Goal: Task Accomplishment & Management: Manage account settings

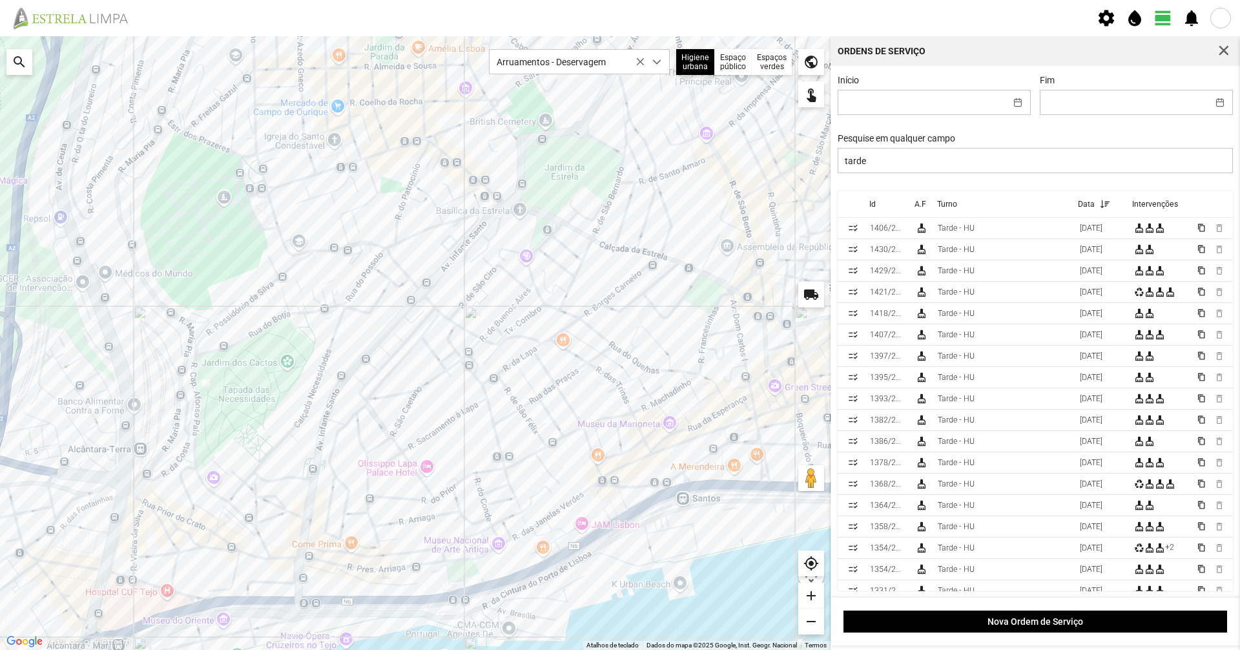
scroll to position [7, 57]
click at [107, 30] on link at bounding box center [75, 18] width 133 height 36
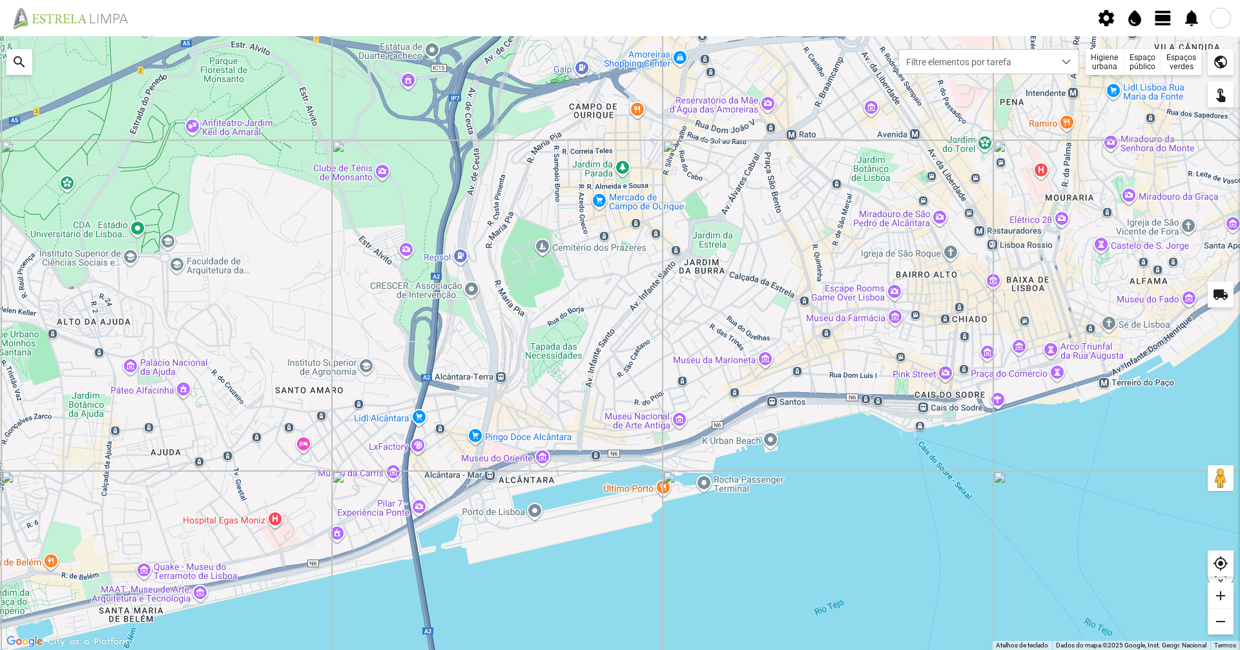
click at [1169, 20] on span "view_day" at bounding box center [1163, 17] width 19 height 19
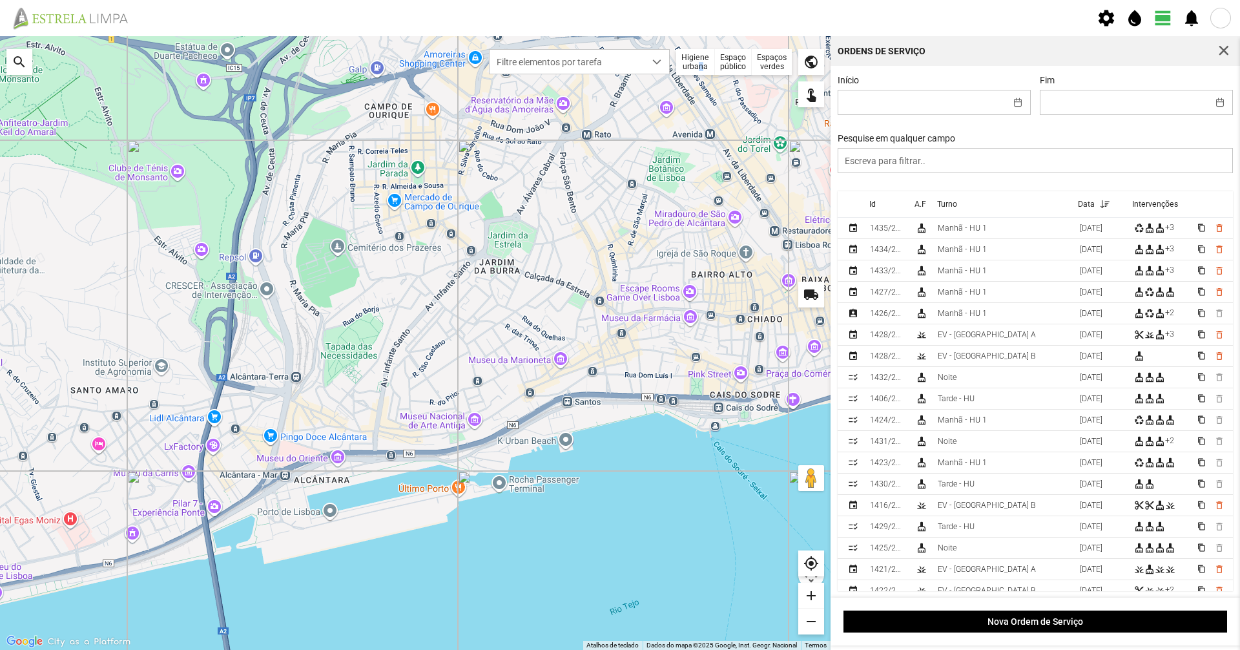
click at [697, 71] on div "Higiene urbana" at bounding box center [695, 62] width 39 height 26
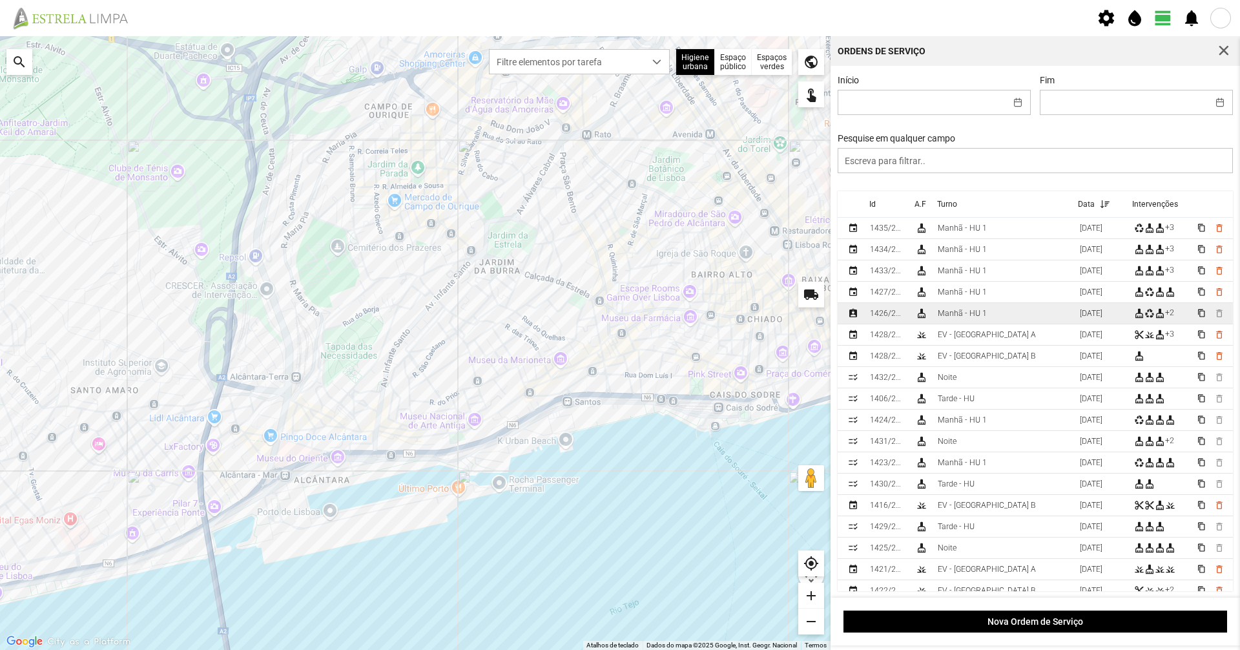
click at [957, 318] on div "Manhã - HU 1" at bounding box center [962, 313] width 49 height 9
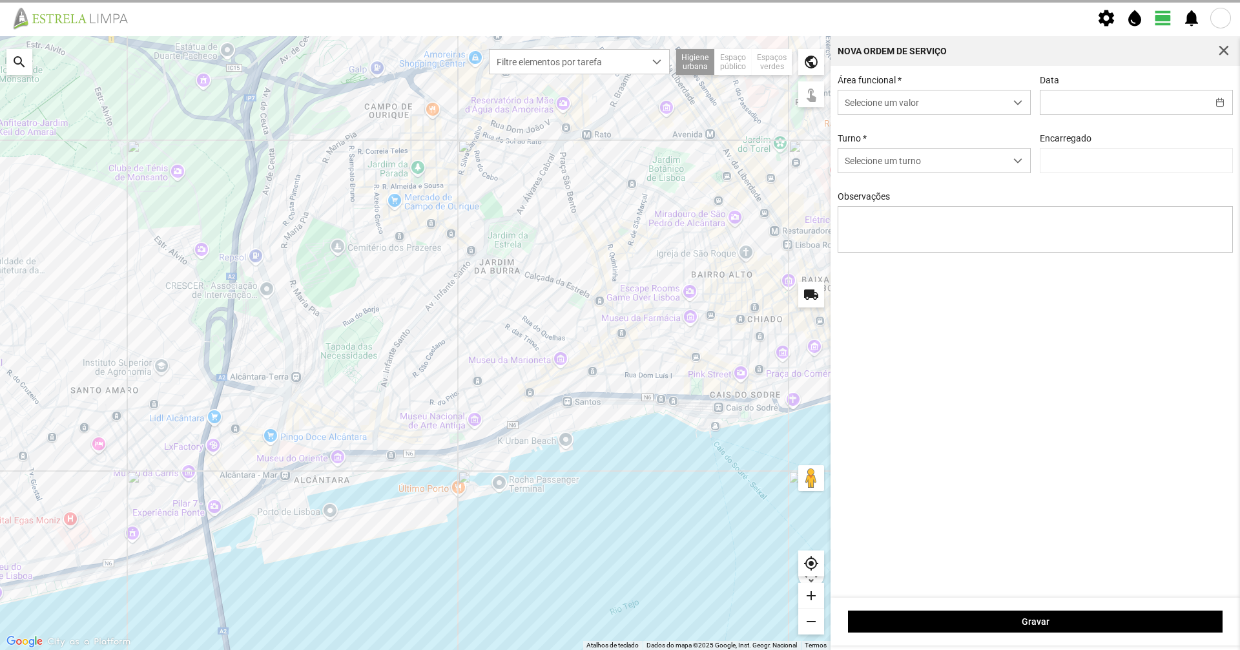
type input "06/10/2025"
type input "Marco Ferreira"
type textarea "39-baixa 45-50-Eo 38-descanso Ao serviço-6-10-17-22-25-36-44-47-49"
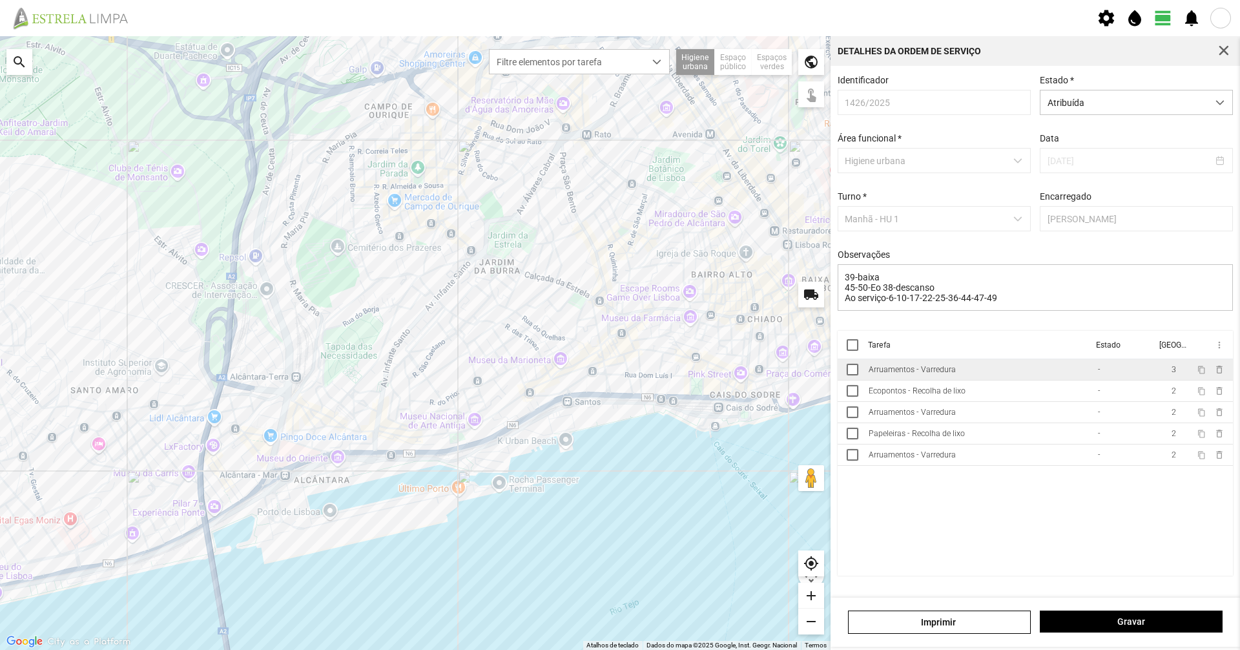
click at [942, 374] on div "Arruamentos - Varredura" at bounding box center [912, 369] width 87 height 9
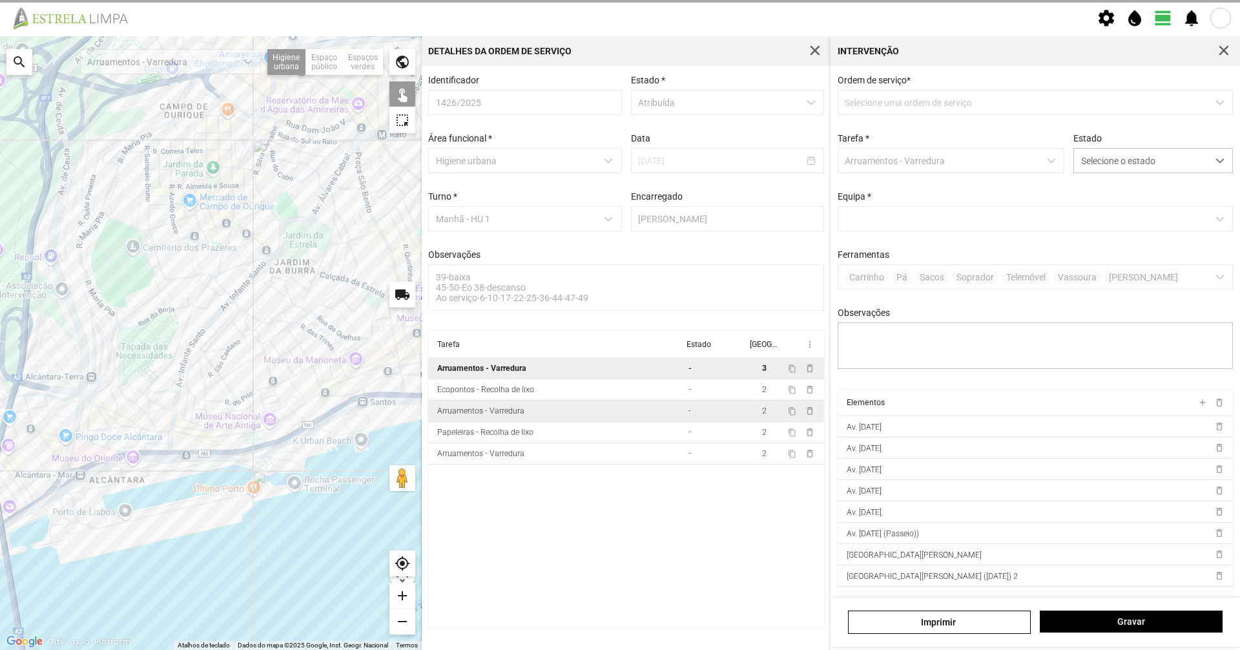
click at [537, 409] on td "Arruamentos - Varredura" at bounding box center [555, 410] width 255 height 21
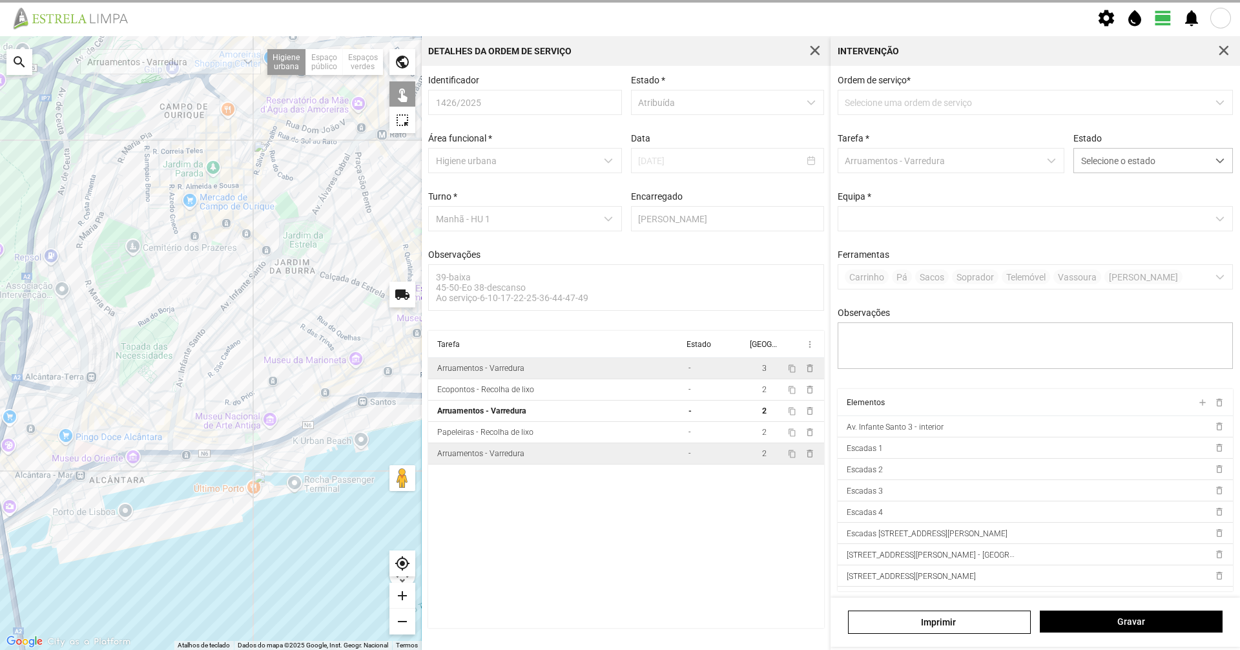
click at [537, 453] on td "Arruamentos - Varredura" at bounding box center [555, 453] width 255 height 21
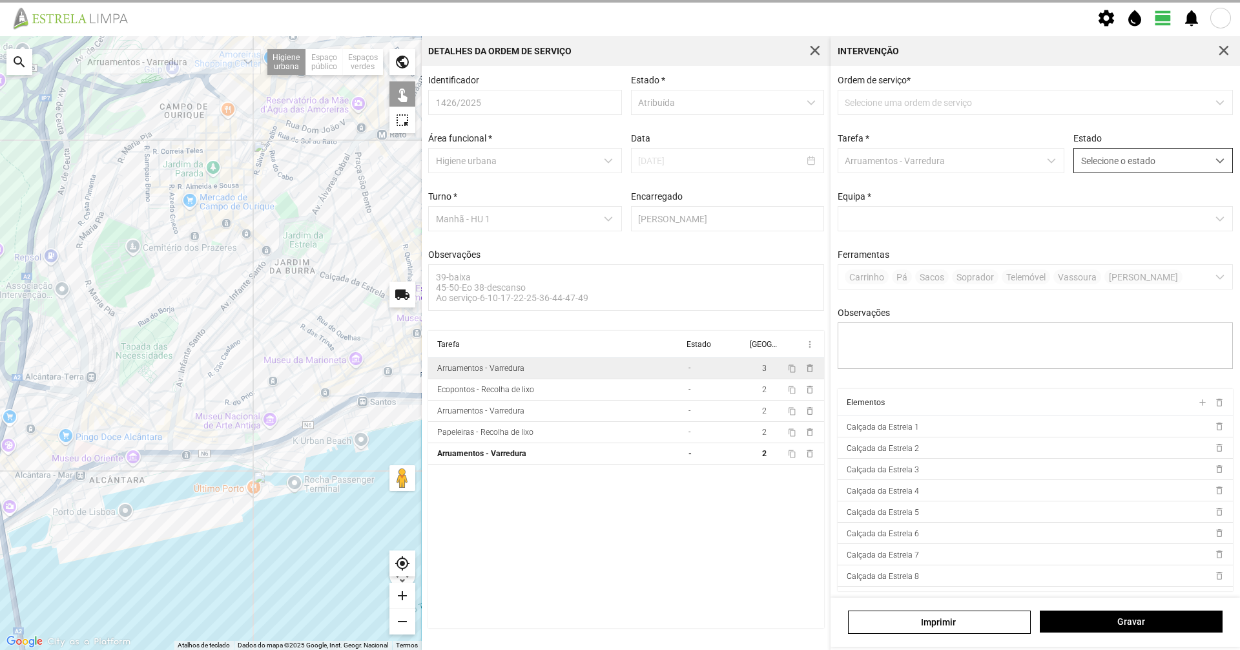
click at [1145, 165] on span "Selecione o estado" at bounding box center [1141, 161] width 134 height 24
click at [1132, 214] on li "Concluída" at bounding box center [1145, 212] width 154 height 24
click at [1158, 613] on button "Gravar" at bounding box center [1131, 621] width 183 height 22
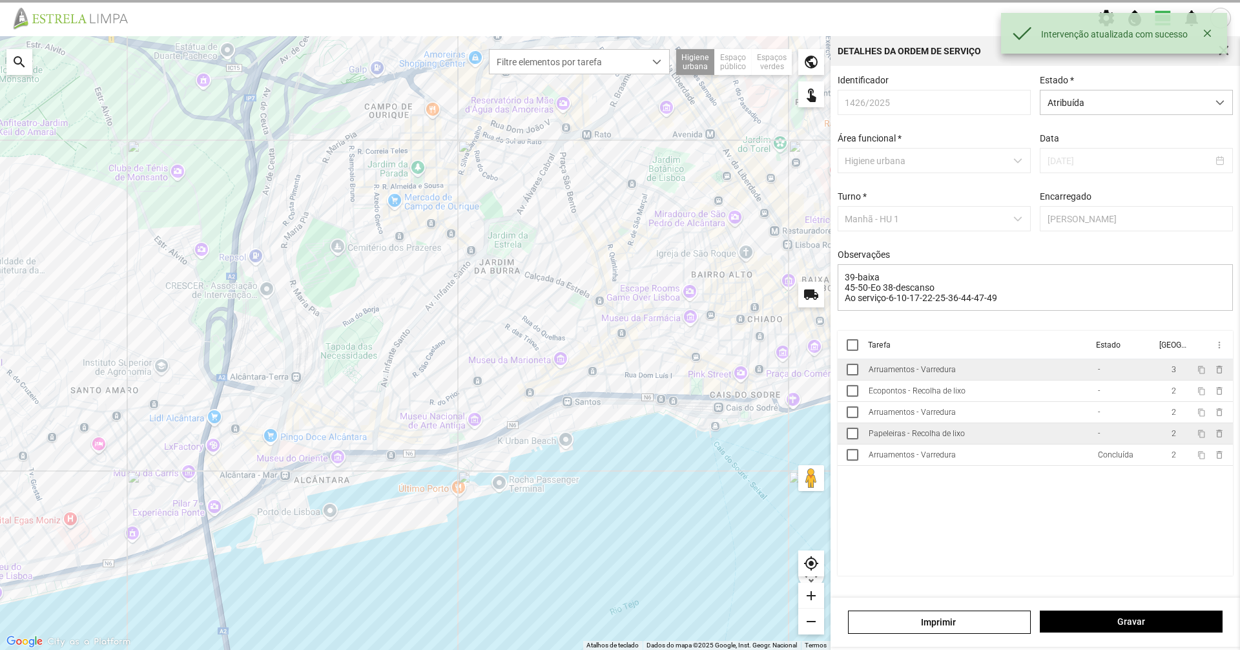
click at [1050, 439] on td "Papeleiras - Recolha de lixo" at bounding box center [978, 433] width 229 height 21
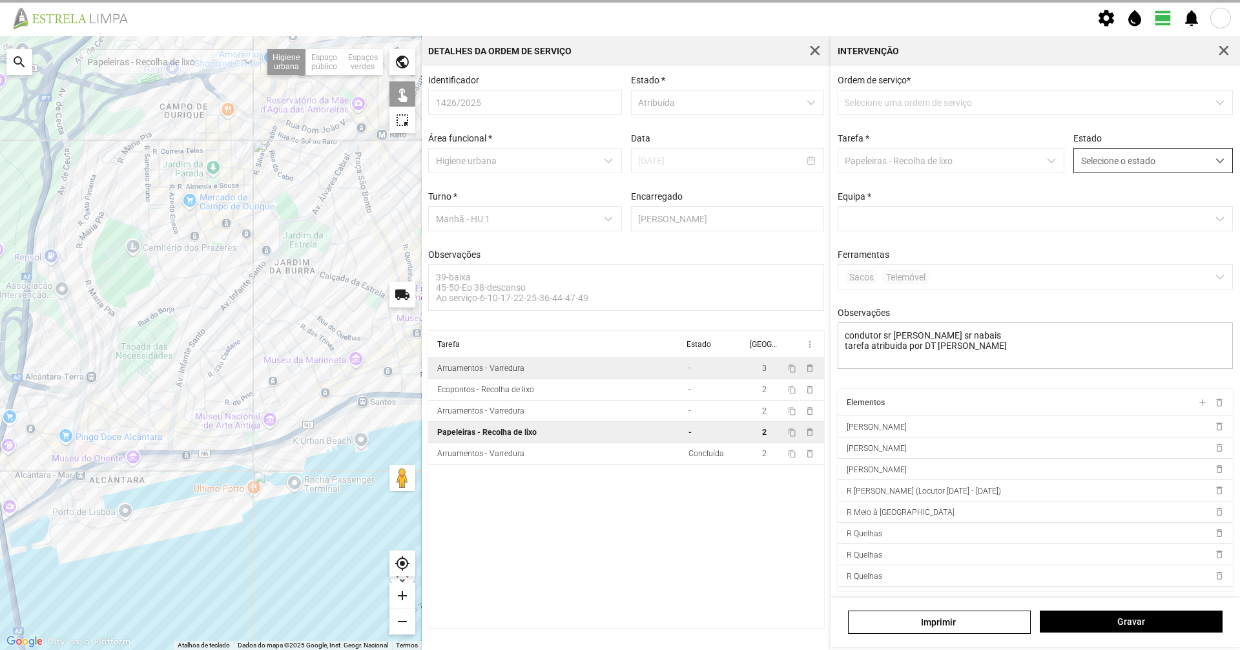
click at [1118, 158] on span "Selecione o estado" at bounding box center [1141, 161] width 134 height 24
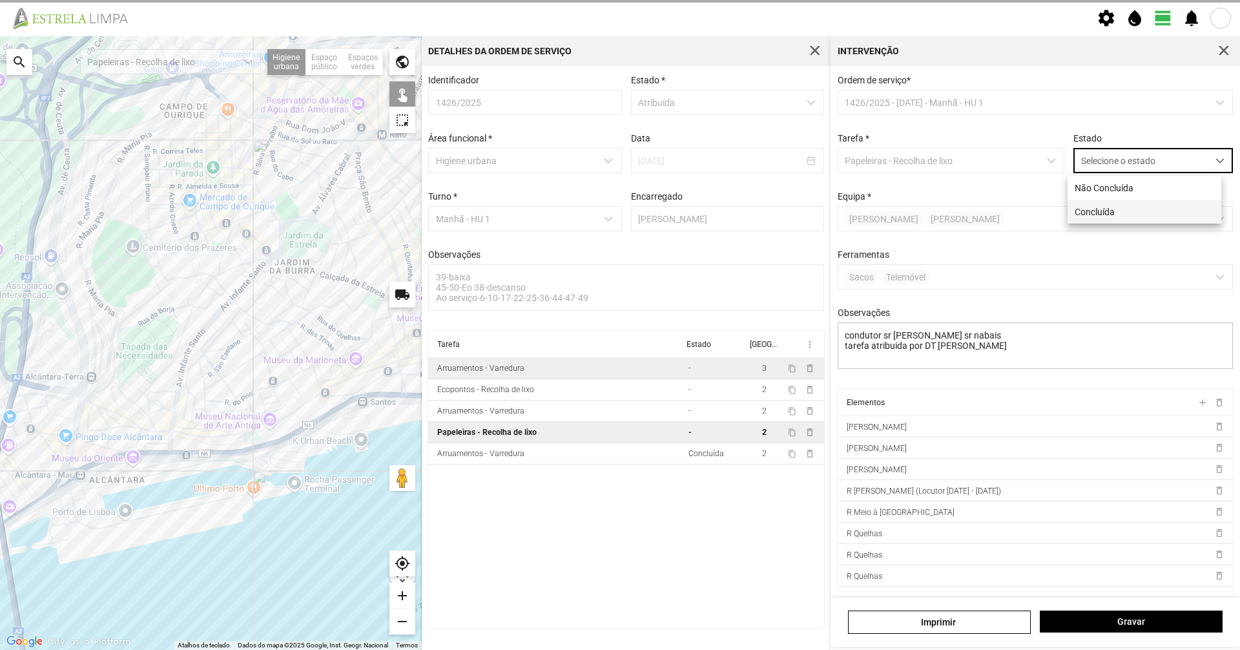
click at [1099, 203] on li "Concluída" at bounding box center [1145, 212] width 154 height 24
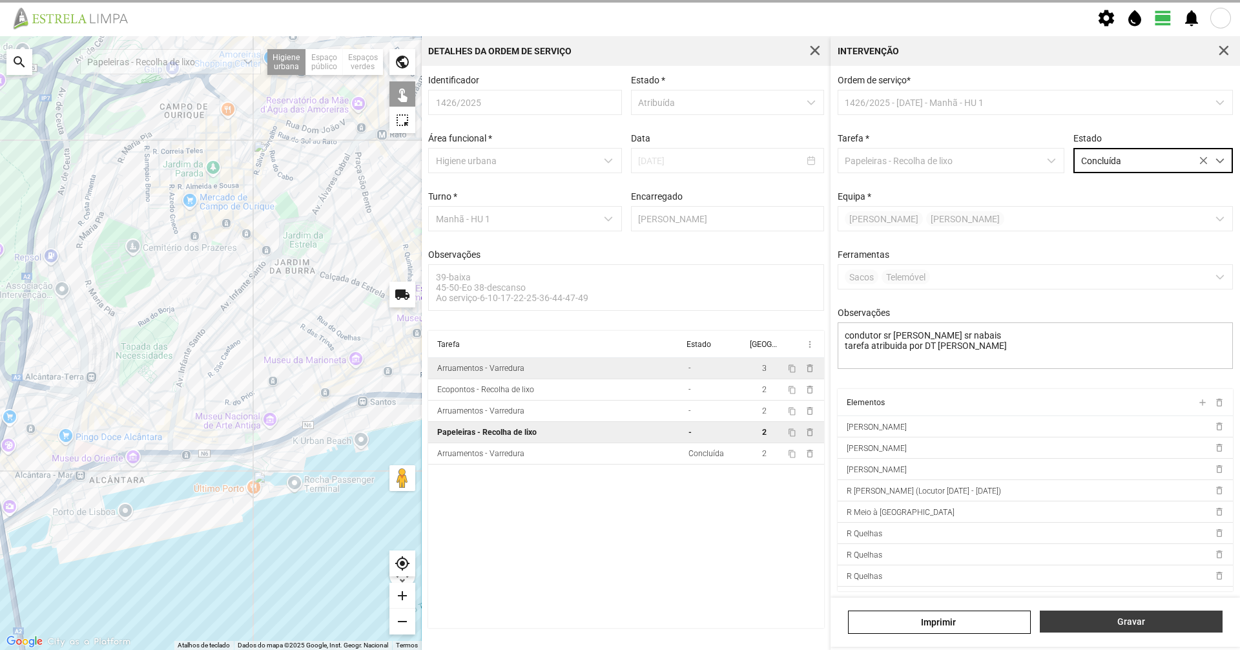
click at [1113, 615] on button "Gravar" at bounding box center [1131, 621] width 183 height 22
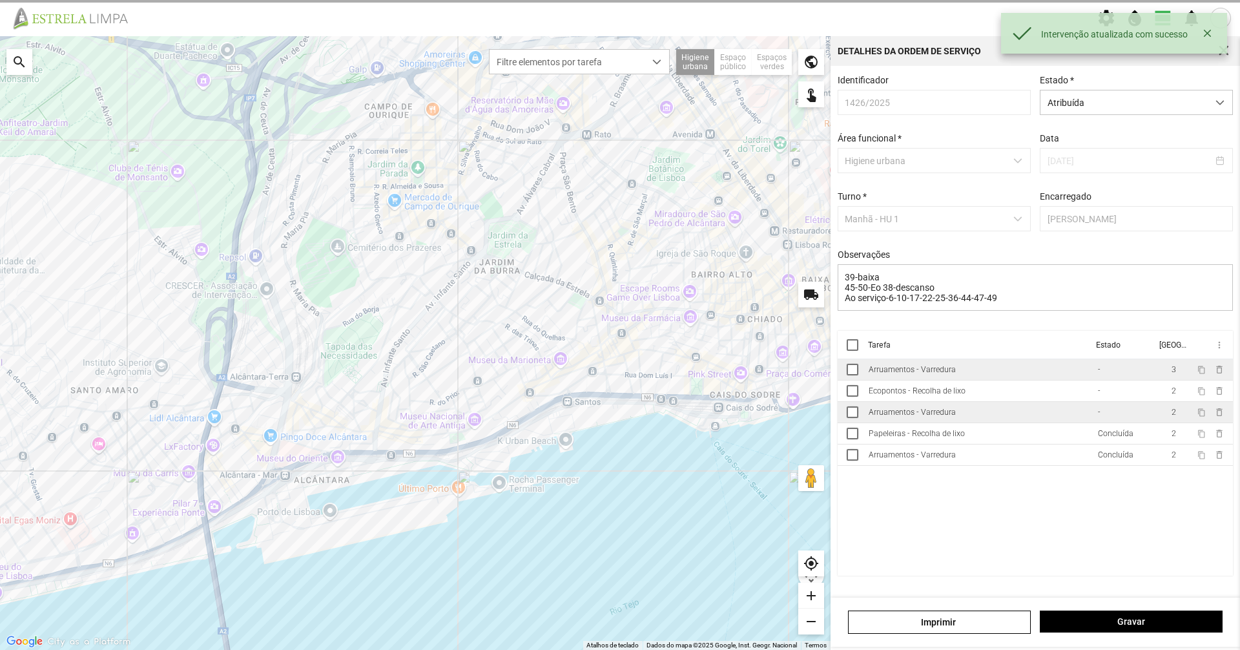
click at [993, 419] on td "Arruamentos - Varredura" at bounding box center [978, 412] width 229 height 21
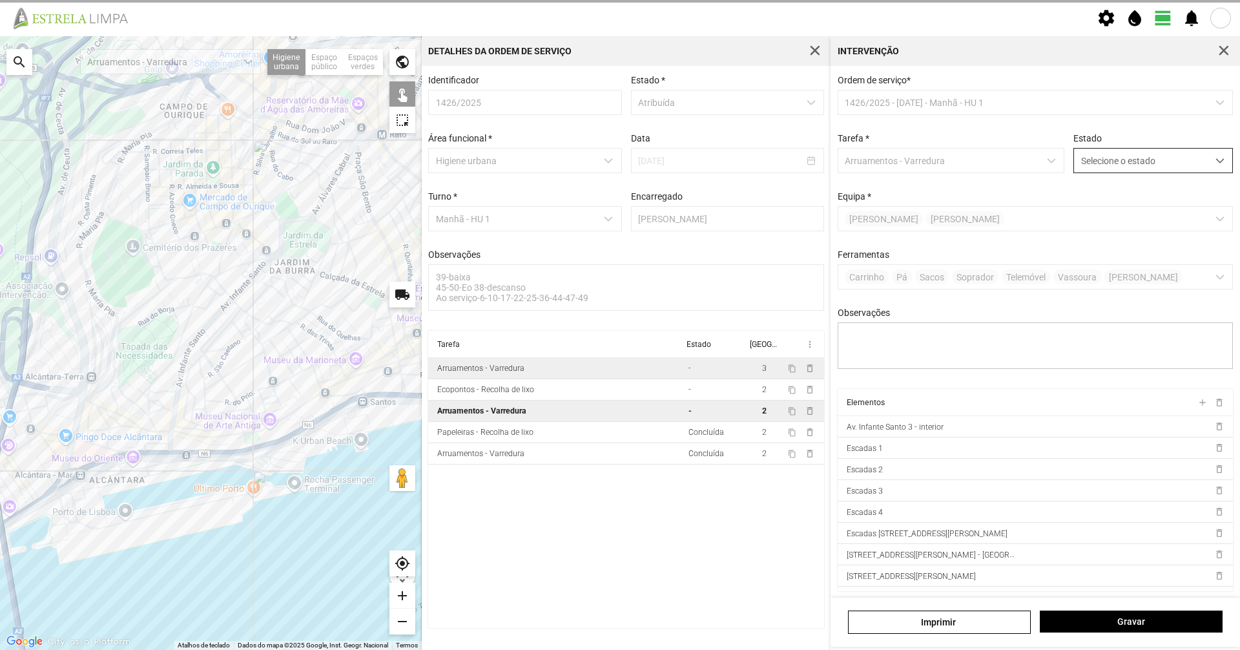
drag, startPoint x: 1125, startPoint y: 156, endPoint x: 1123, endPoint y: 171, distance: 15.1
click at [1125, 157] on span "Selecione o estado" at bounding box center [1141, 161] width 134 height 24
click at [1123, 219] on li "Concluída" at bounding box center [1145, 212] width 154 height 24
click at [1130, 612] on button "Gravar" at bounding box center [1131, 621] width 183 height 22
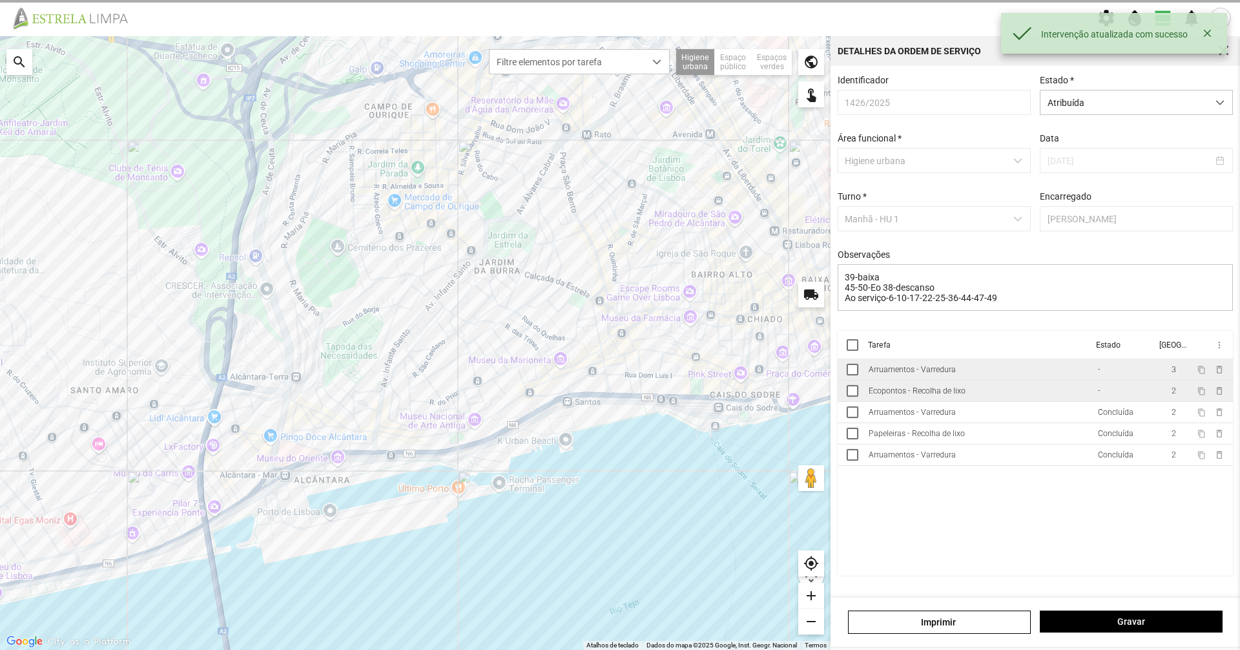
click at [1027, 399] on td "Ecopontos - Recolha de lixo" at bounding box center [978, 390] width 229 height 21
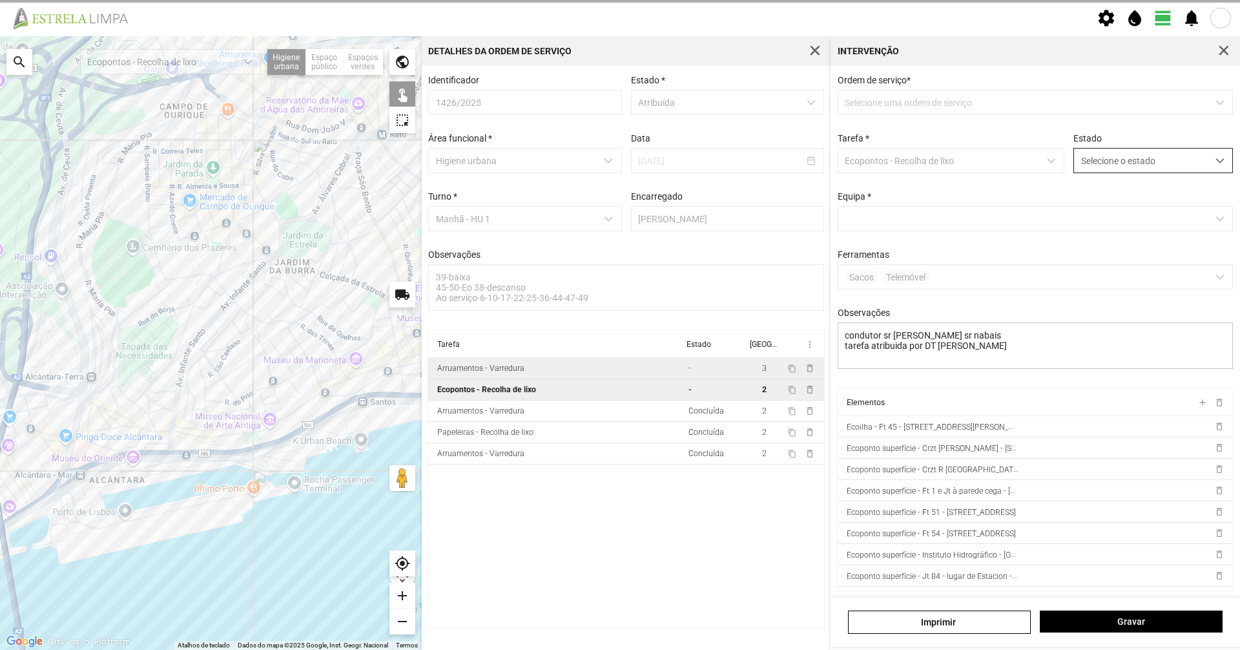
click at [1103, 160] on span "Selecione o estado" at bounding box center [1141, 161] width 134 height 24
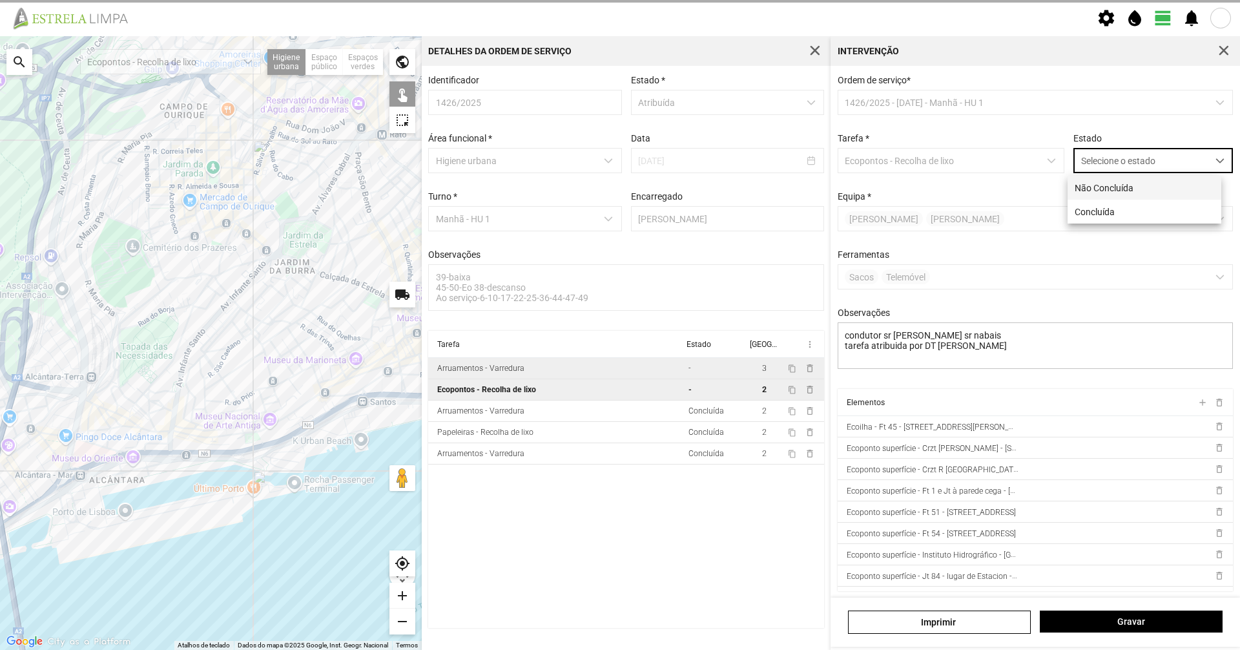
scroll to position [7, 57]
click at [1102, 213] on li "Concluída" at bounding box center [1145, 212] width 154 height 24
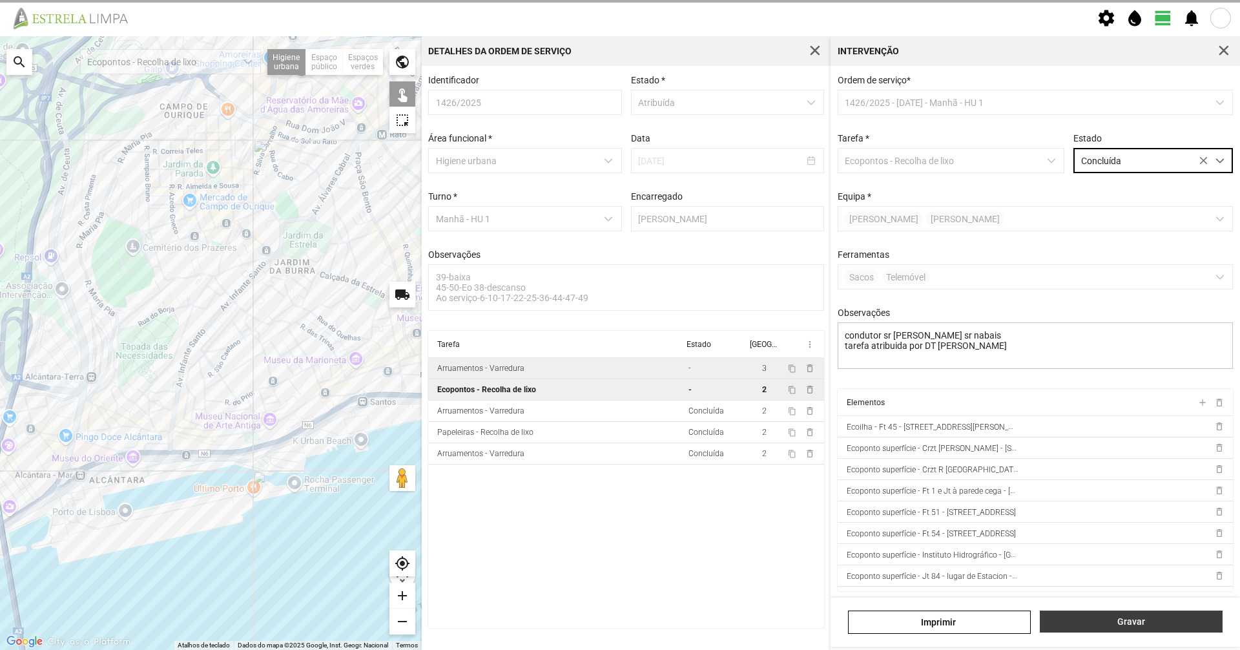
click at [1086, 622] on span "Gravar" at bounding box center [1131, 621] width 169 height 10
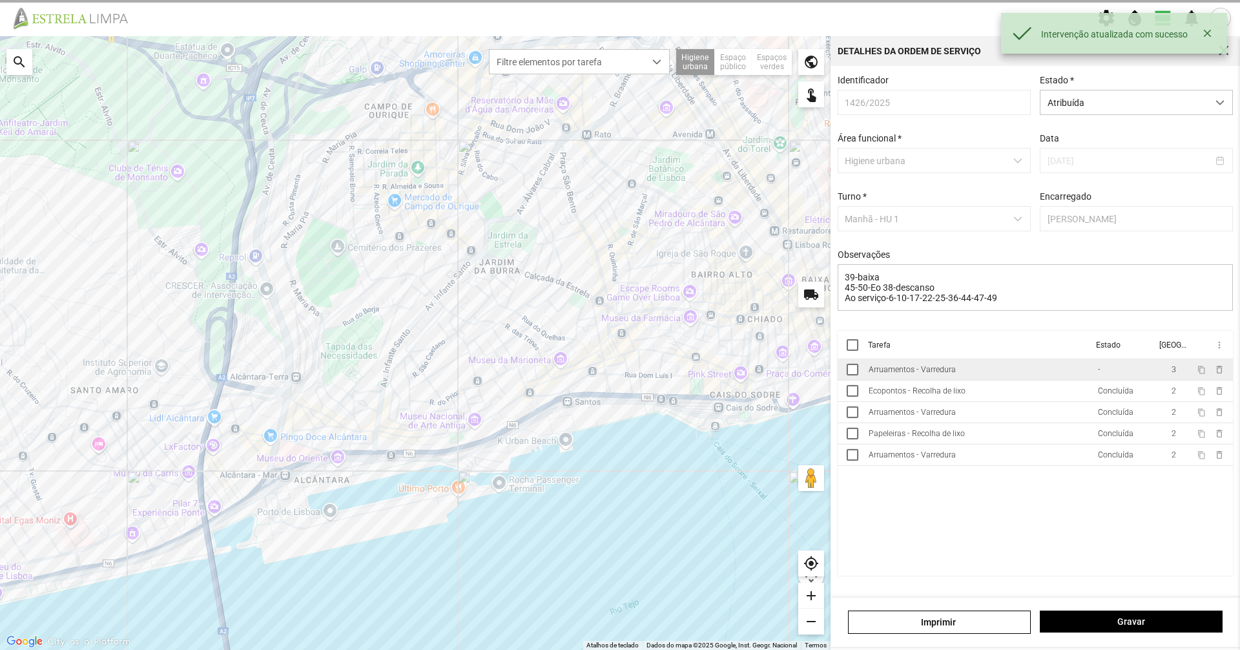
click at [999, 374] on td "Arruamentos - Varredura" at bounding box center [978, 369] width 229 height 21
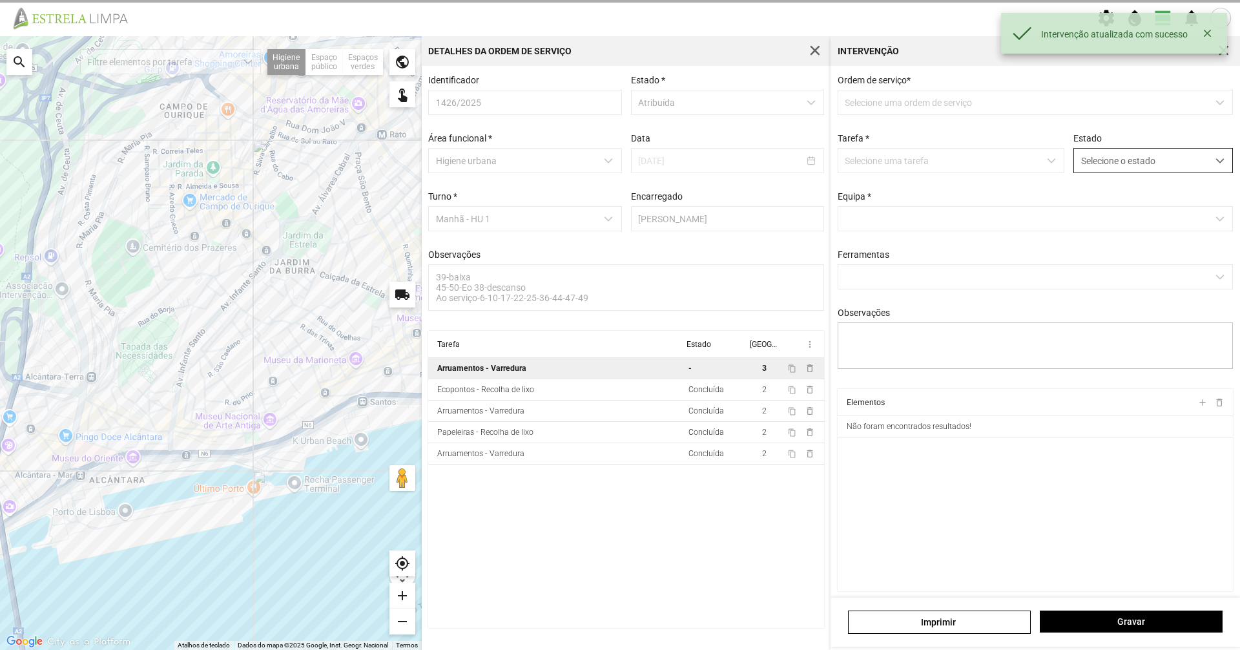
click at [1104, 164] on span "Selecione o estado" at bounding box center [1141, 161] width 134 height 24
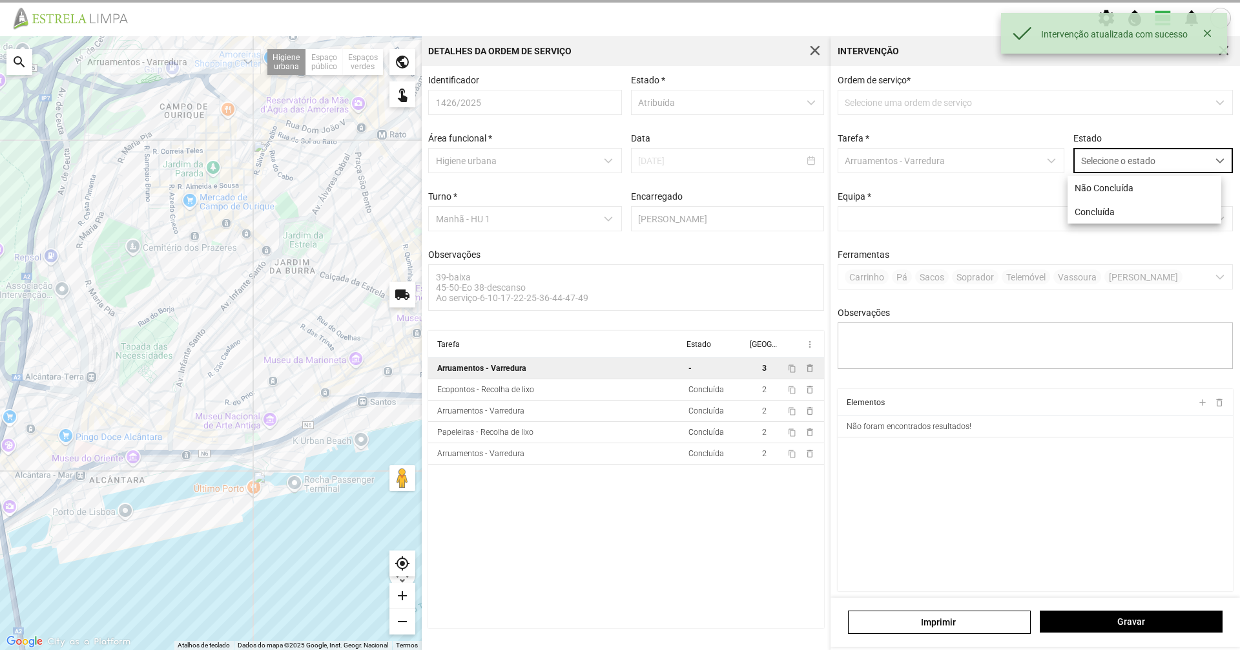
scroll to position [7, 57]
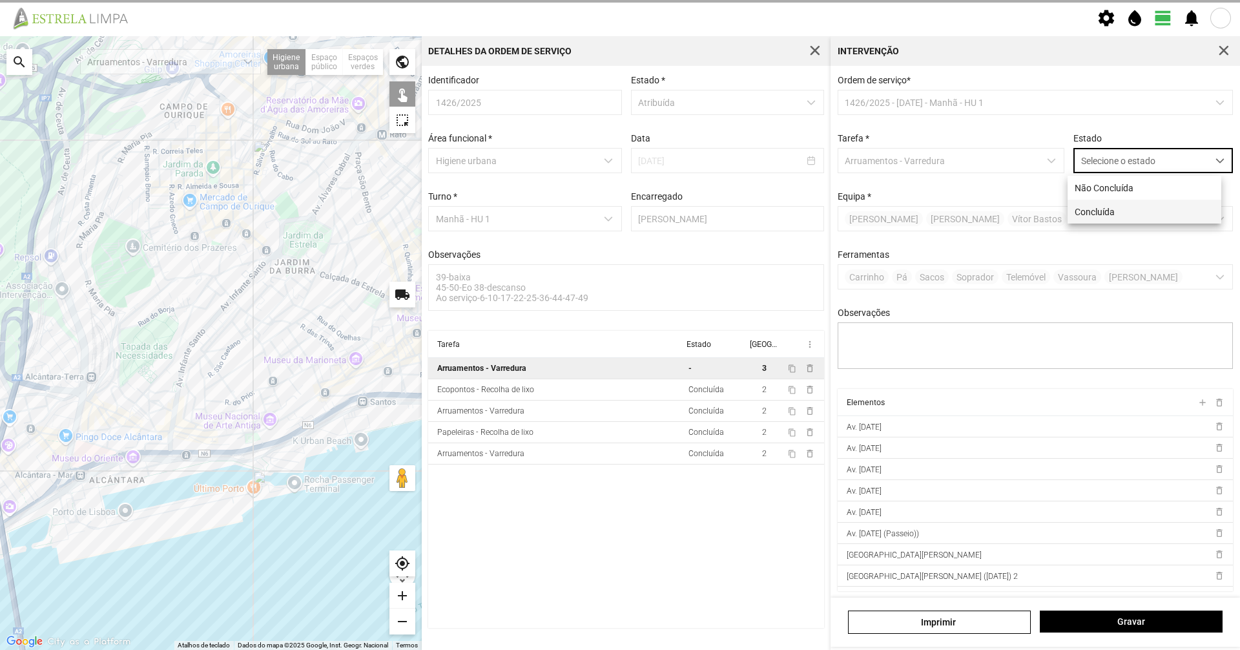
click at [1088, 215] on li "Concluída" at bounding box center [1145, 212] width 154 height 24
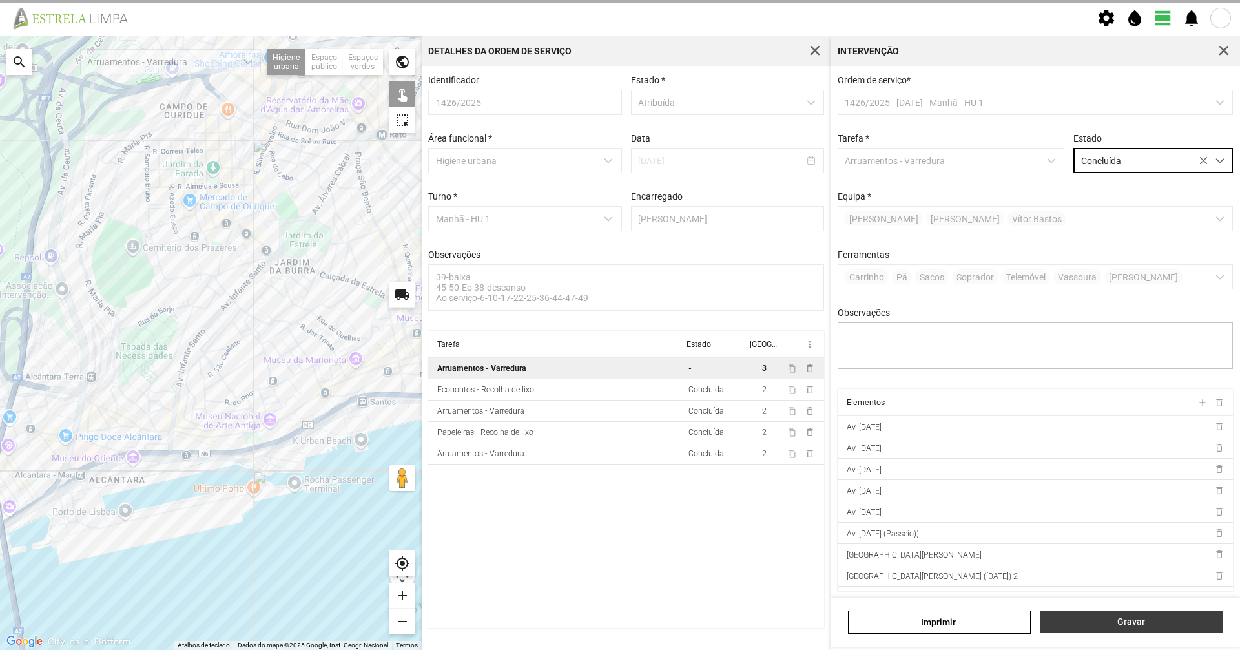
click at [1104, 624] on span "Gravar" at bounding box center [1131, 621] width 169 height 10
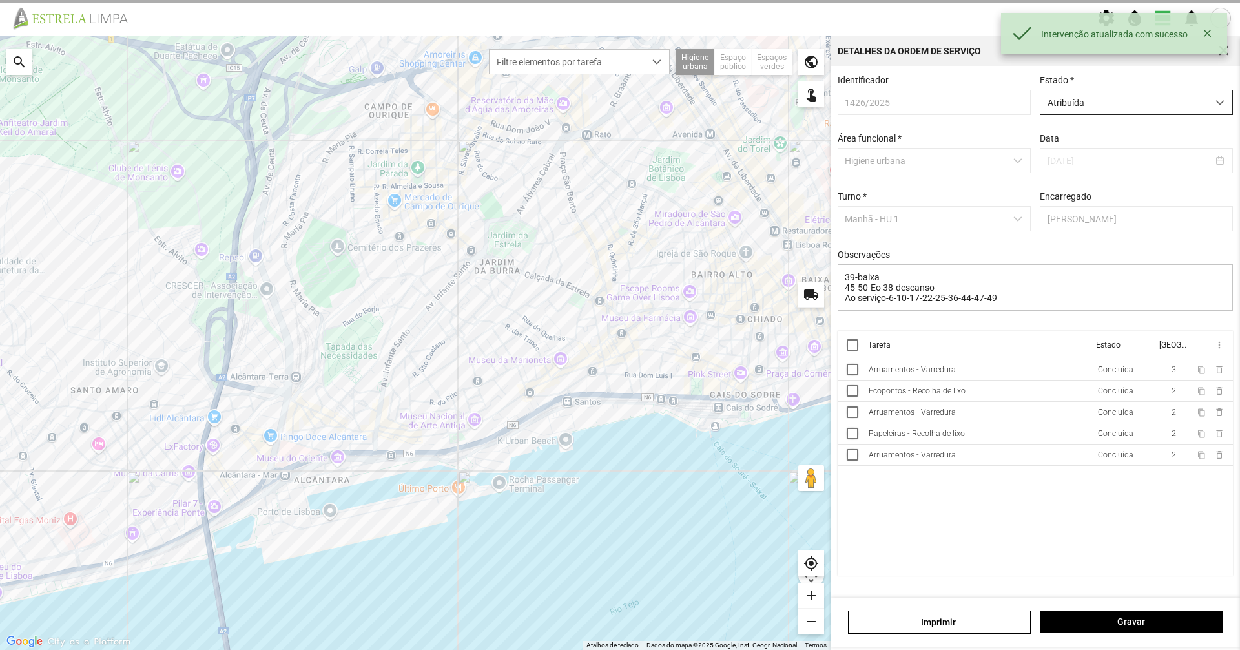
click at [1101, 106] on span "Atribuída" at bounding box center [1124, 102] width 167 height 24
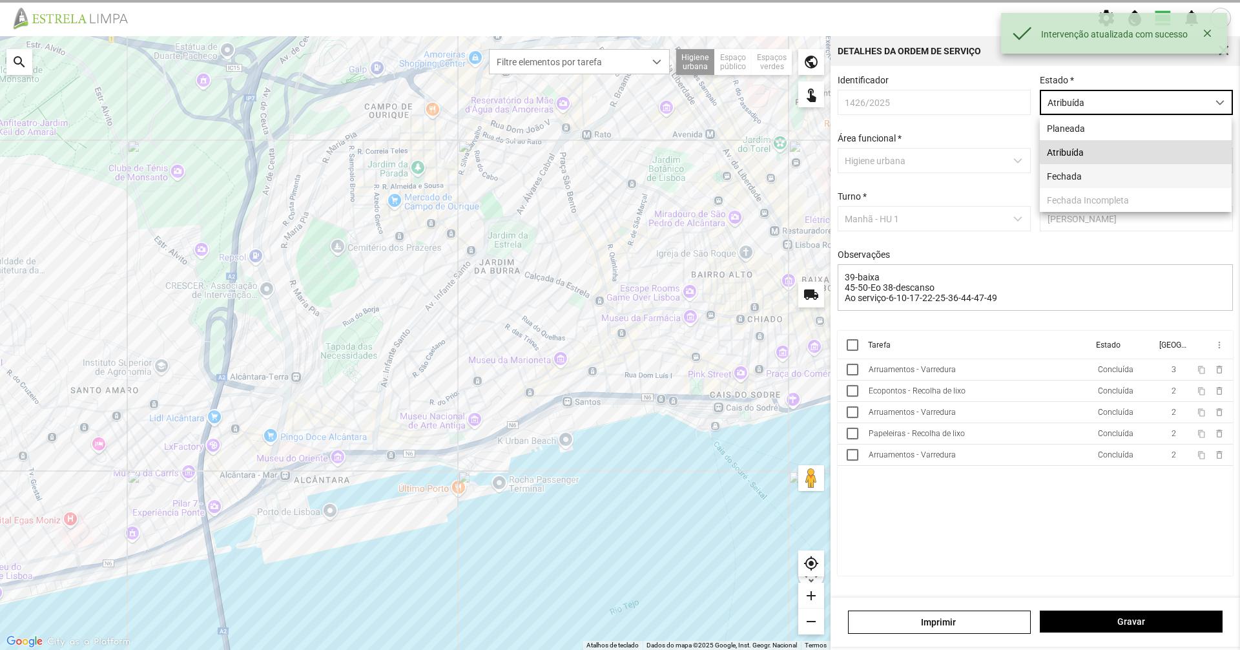
click at [1101, 174] on li "Fechada" at bounding box center [1136, 176] width 192 height 24
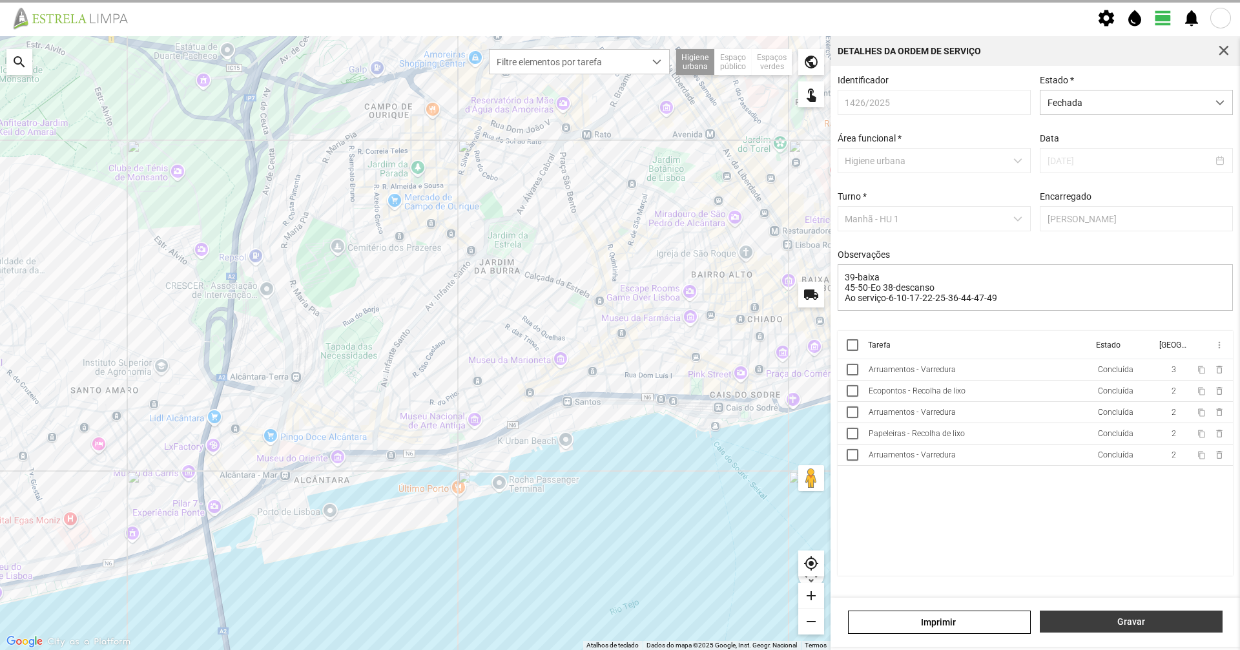
click at [1116, 632] on button "Gravar" at bounding box center [1131, 621] width 183 height 22
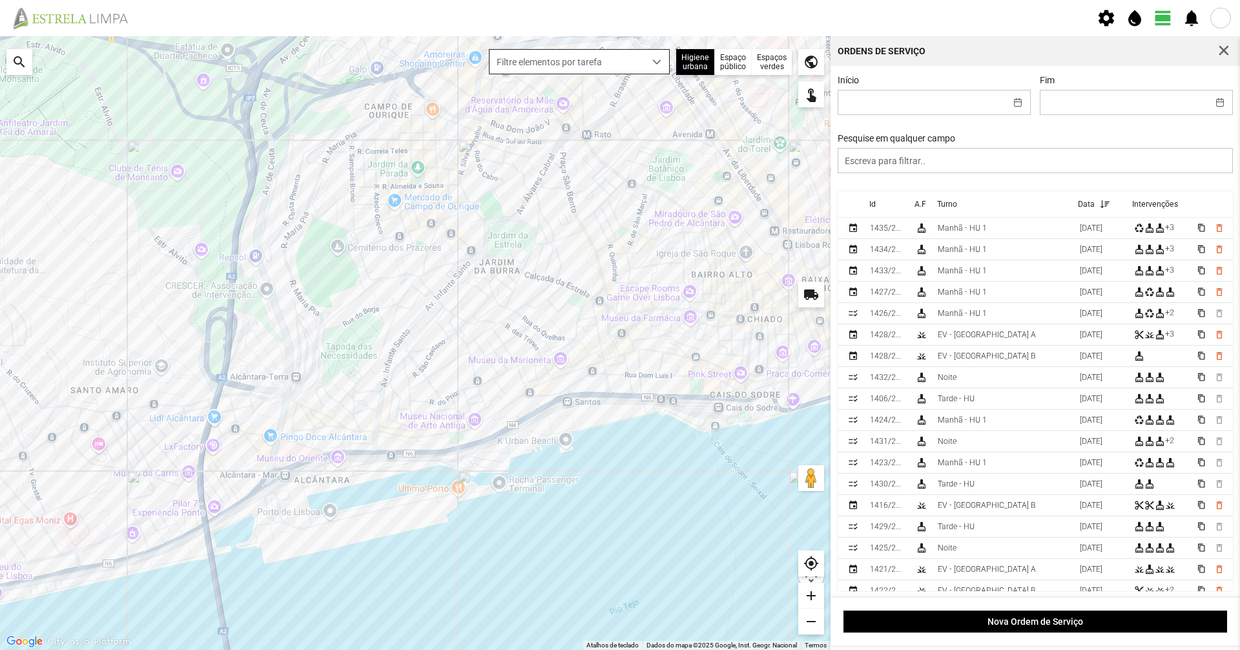
click at [554, 71] on span "Filtre elementos por tarefa" at bounding box center [567, 62] width 155 height 24
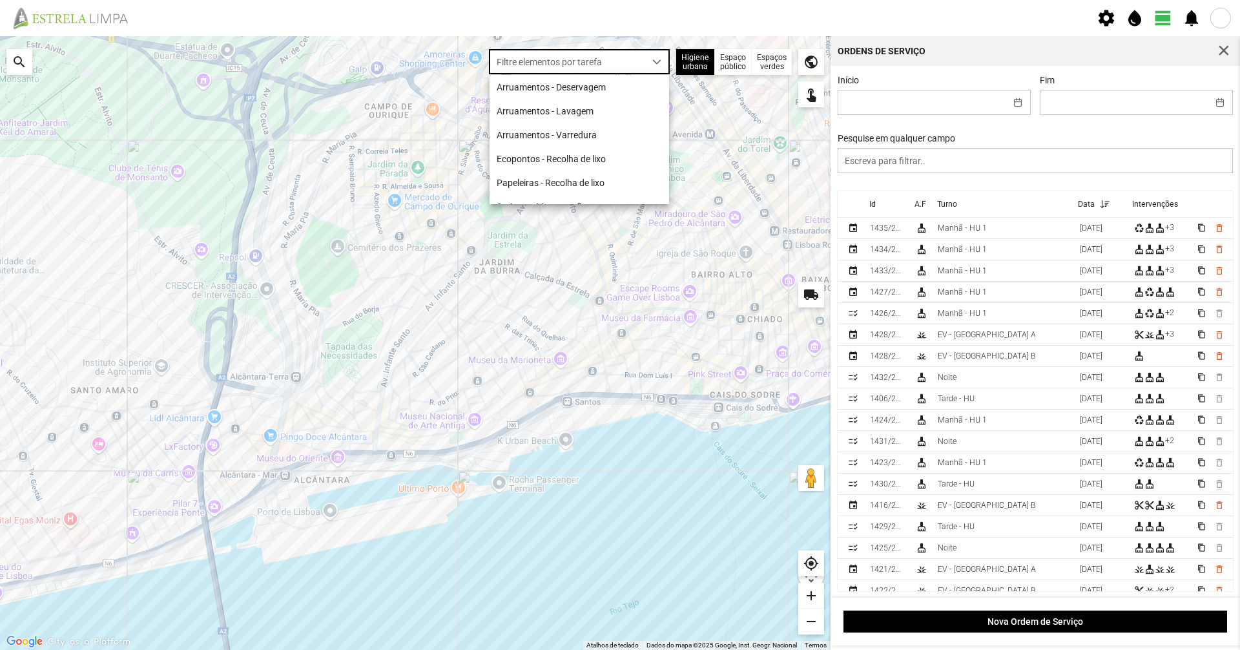
scroll to position [7, 57]
click at [565, 138] on li "Arruamentos - Varredura" at bounding box center [580, 135] width 180 height 24
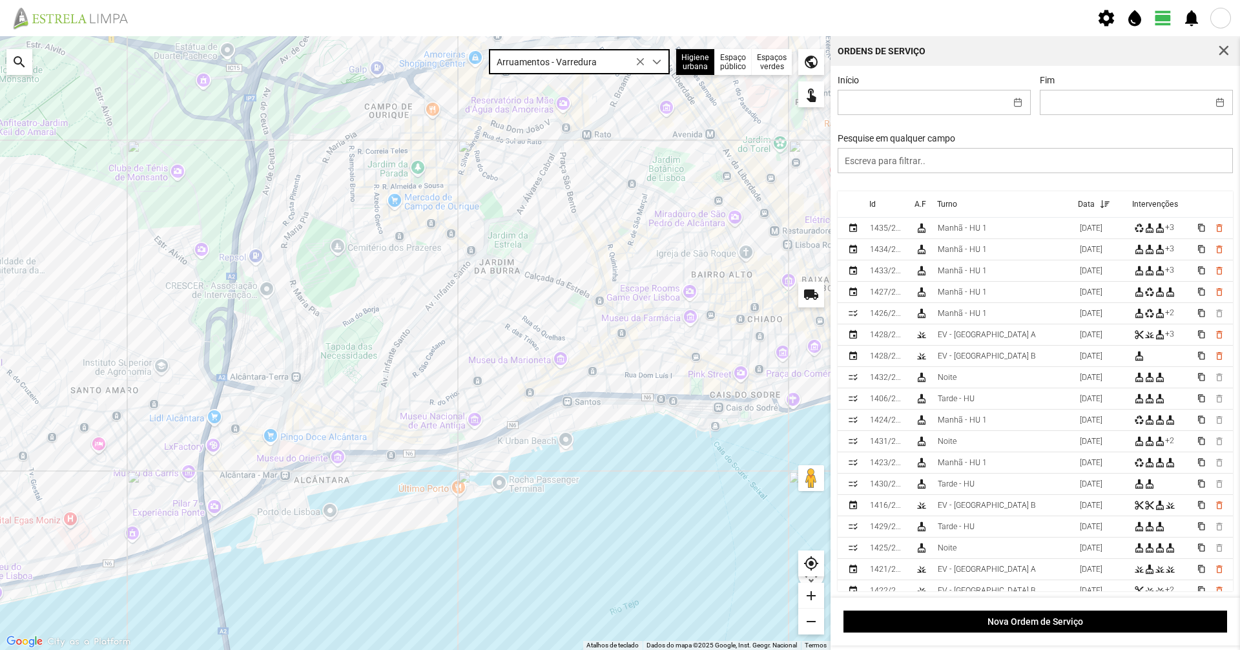
click at [598, 63] on span "Arruamentos - Varredura" at bounding box center [567, 62] width 155 height 24
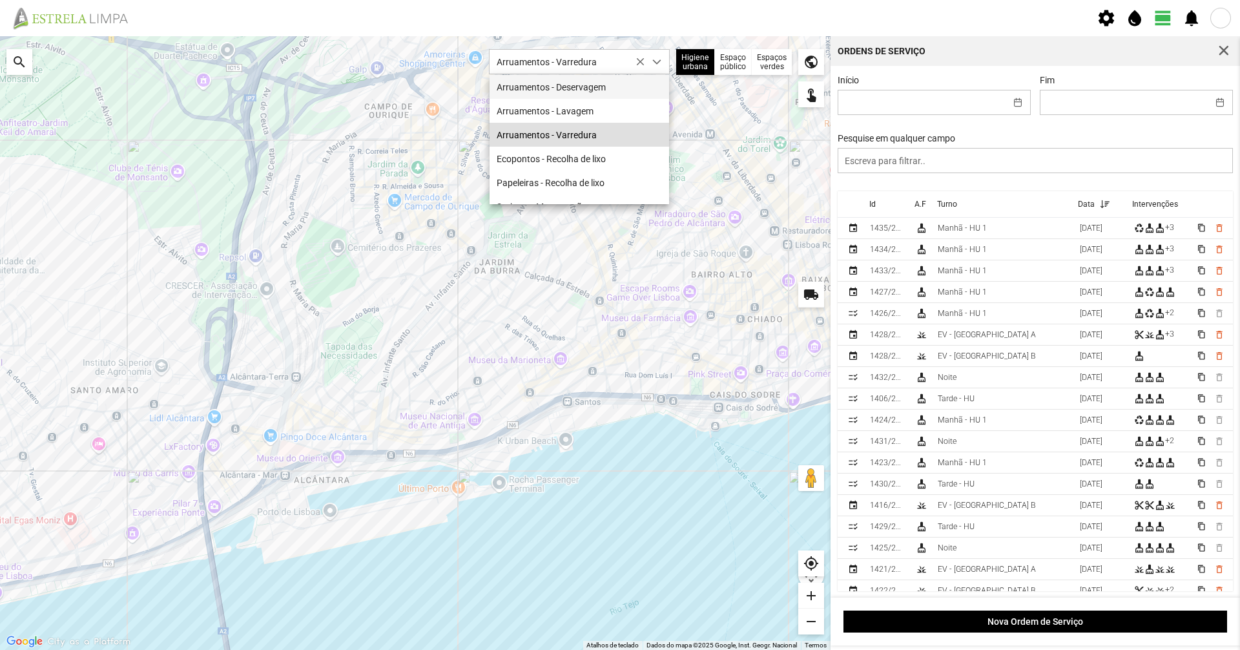
click at [608, 94] on li "Arruamentos - Deservagem" at bounding box center [580, 87] width 180 height 24
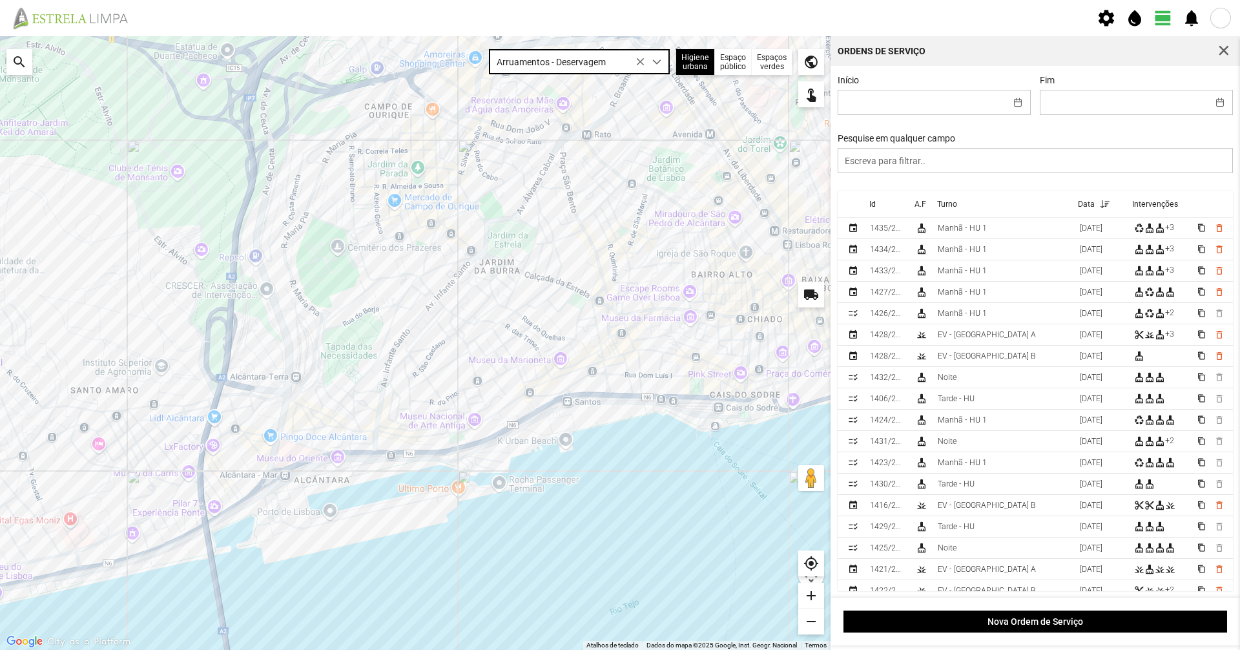
click at [583, 61] on span "Arruamentos - Deservagem" at bounding box center [567, 62] width 155 height 24
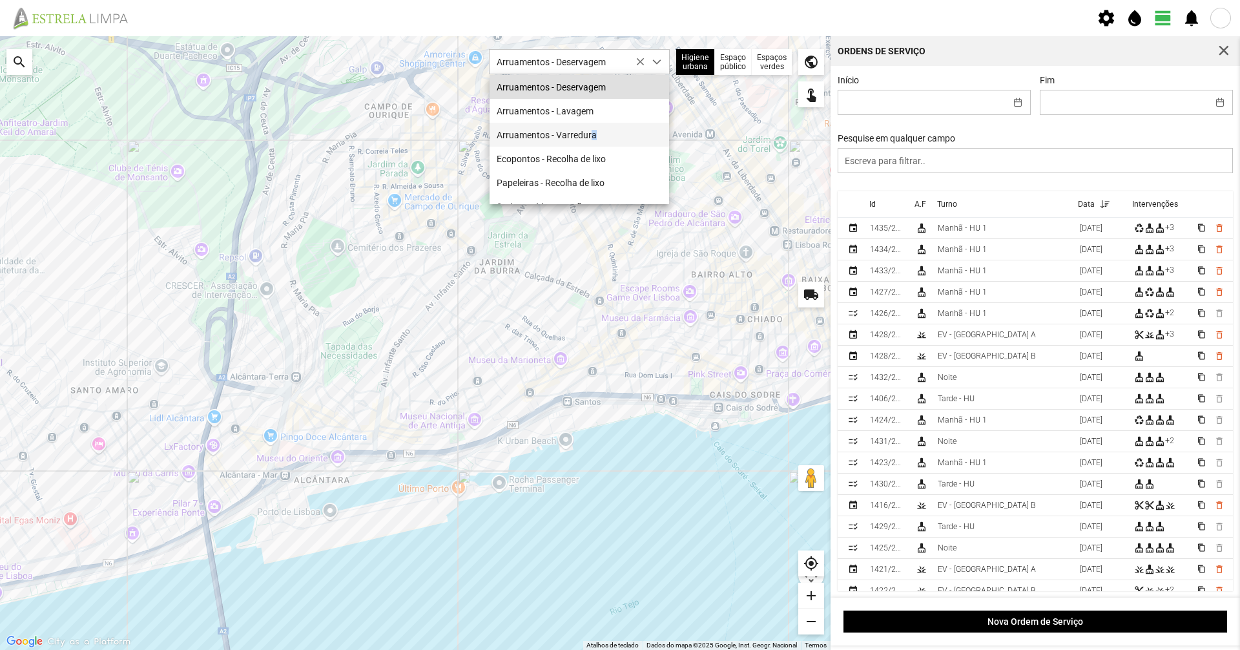
click at [590, 133] on li "Arruamentos - Varredura" at bounding box center [580, 135] width 180 height 24
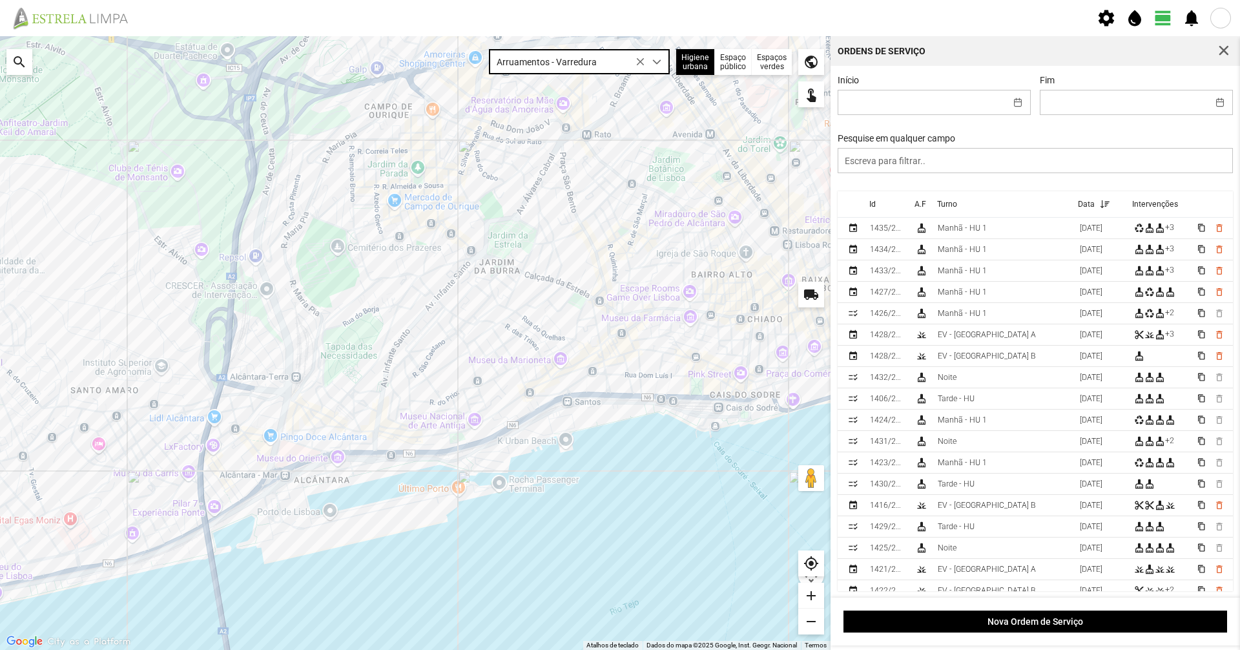
click at [599, 63] on span "Arruamentos - Varredura" at bounding box center [567, 62] width 155 height 24
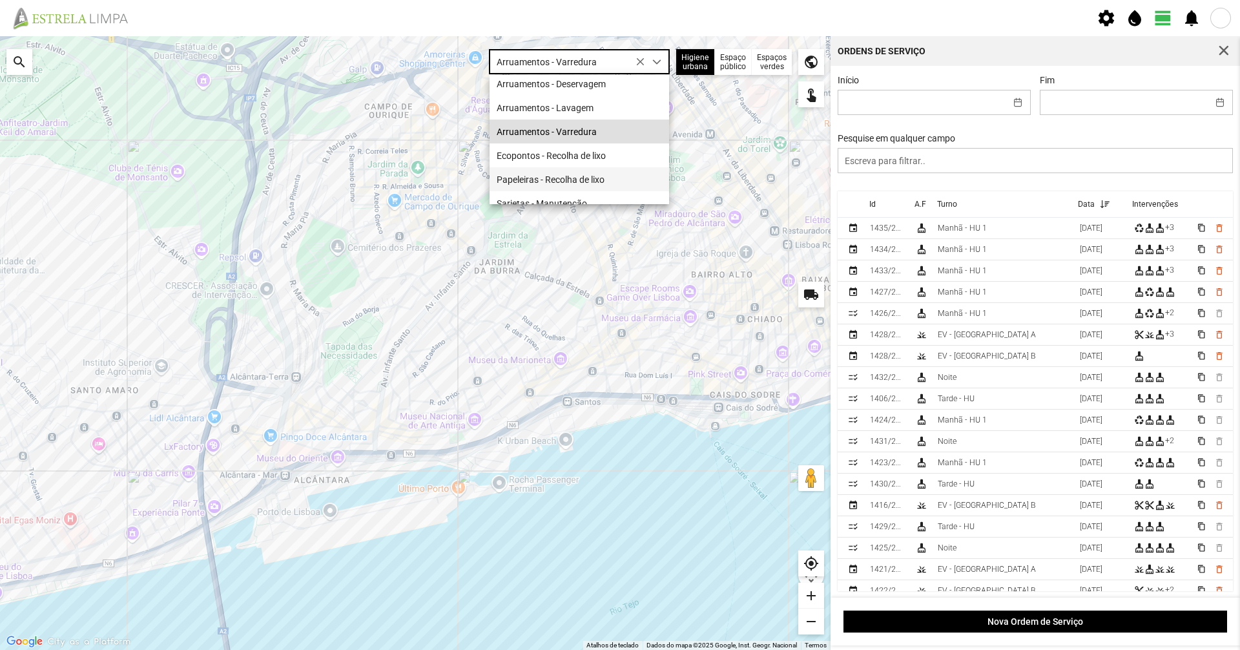
scroll to position [0, 0]
